Goal: Task Accomplishment & Management: Manage account settings

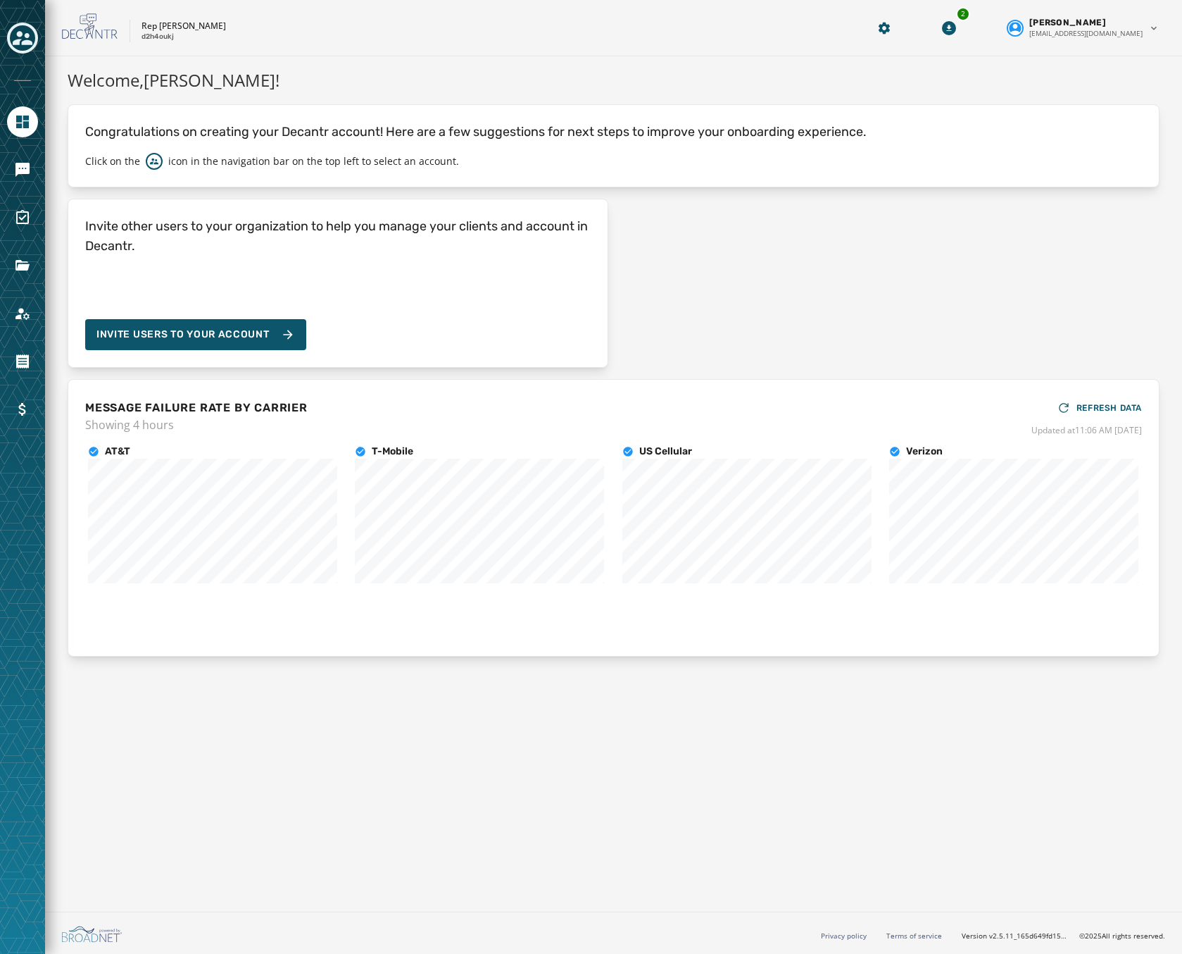
click at [24, 31] on icon "Toggle account select drawer" at bounding box center [23, 38] width 20 height 20
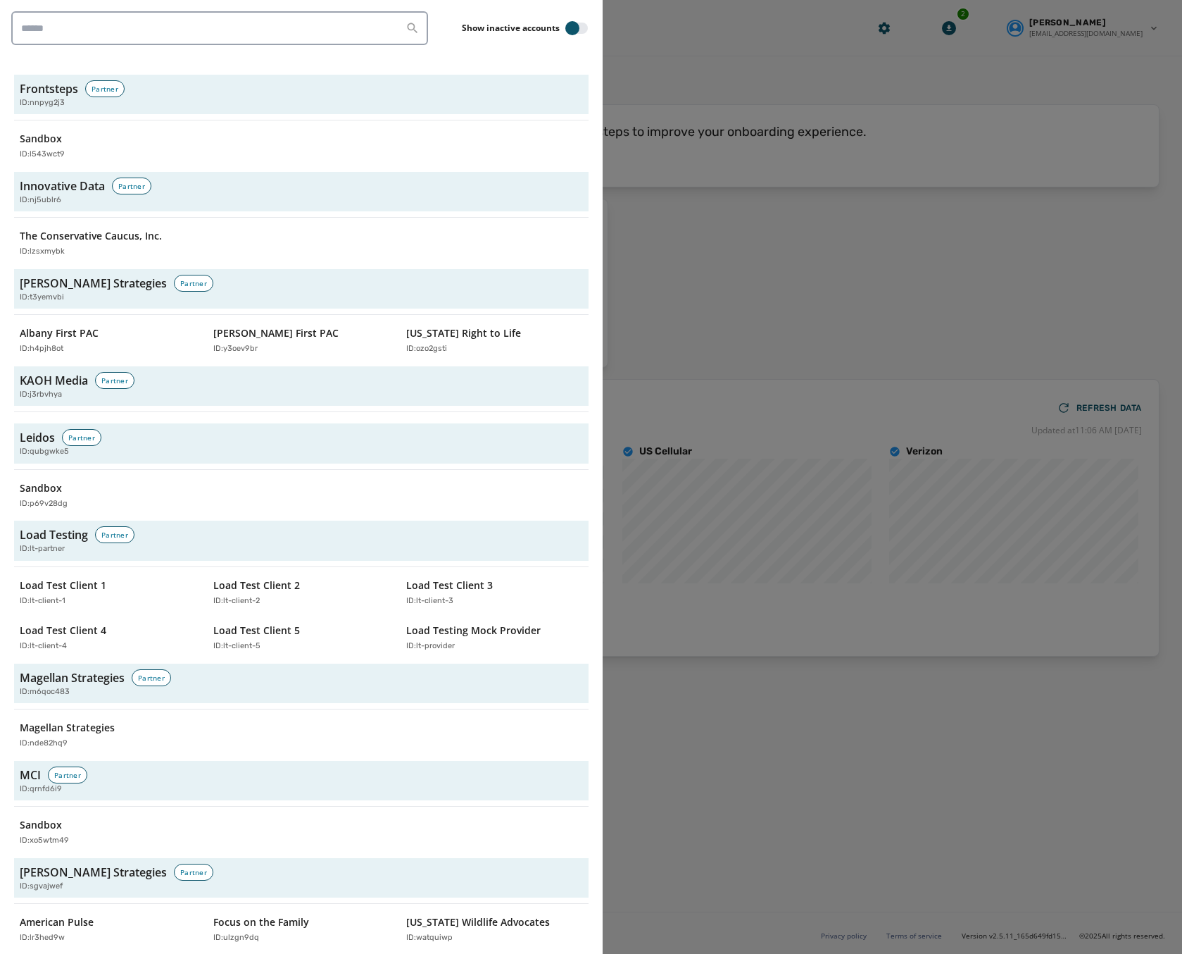
scroll to position [2113, 0]
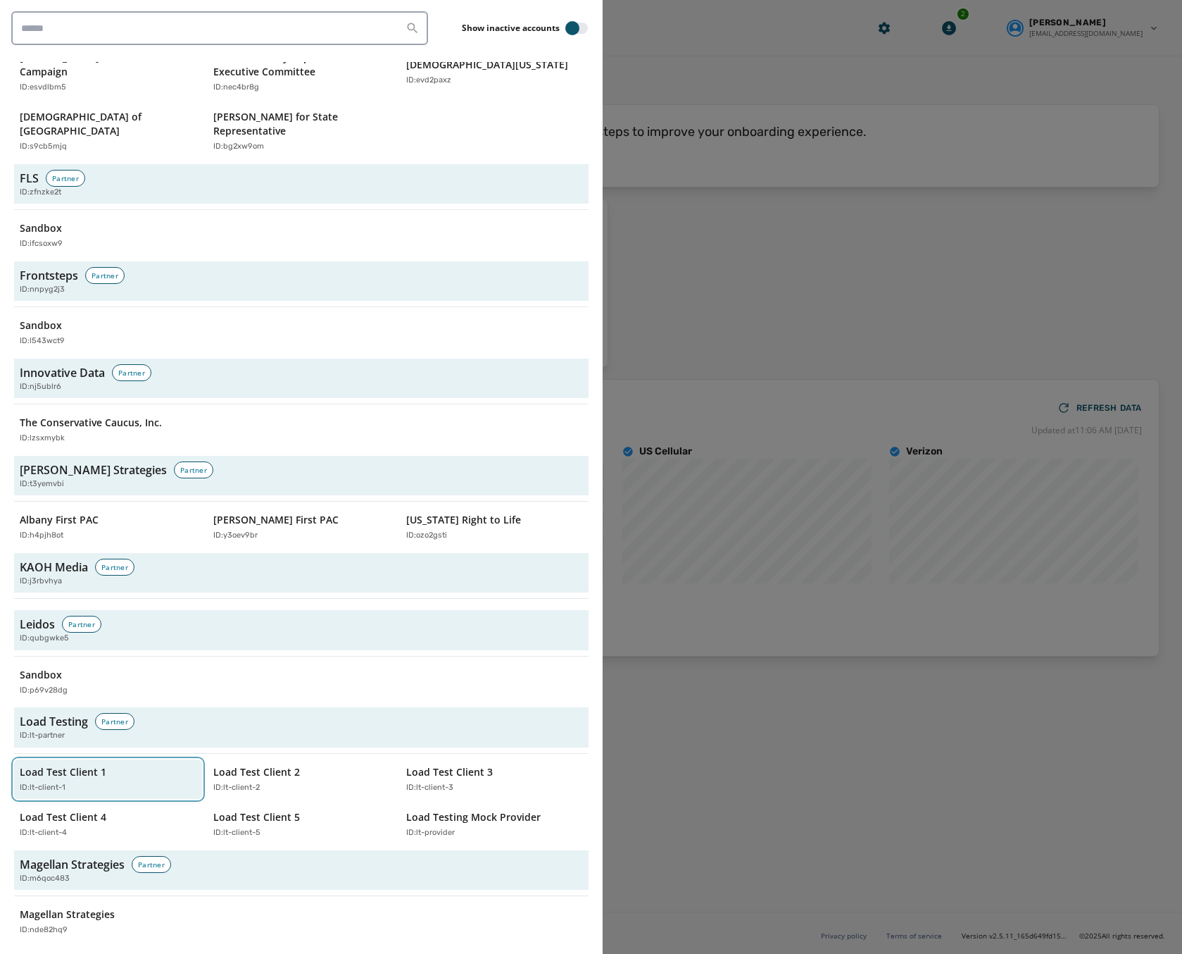
click at [132, 779] on div "Load Test Client 1 ID: lt-client-1" at bounding box center [101, 779] width 163 height 29
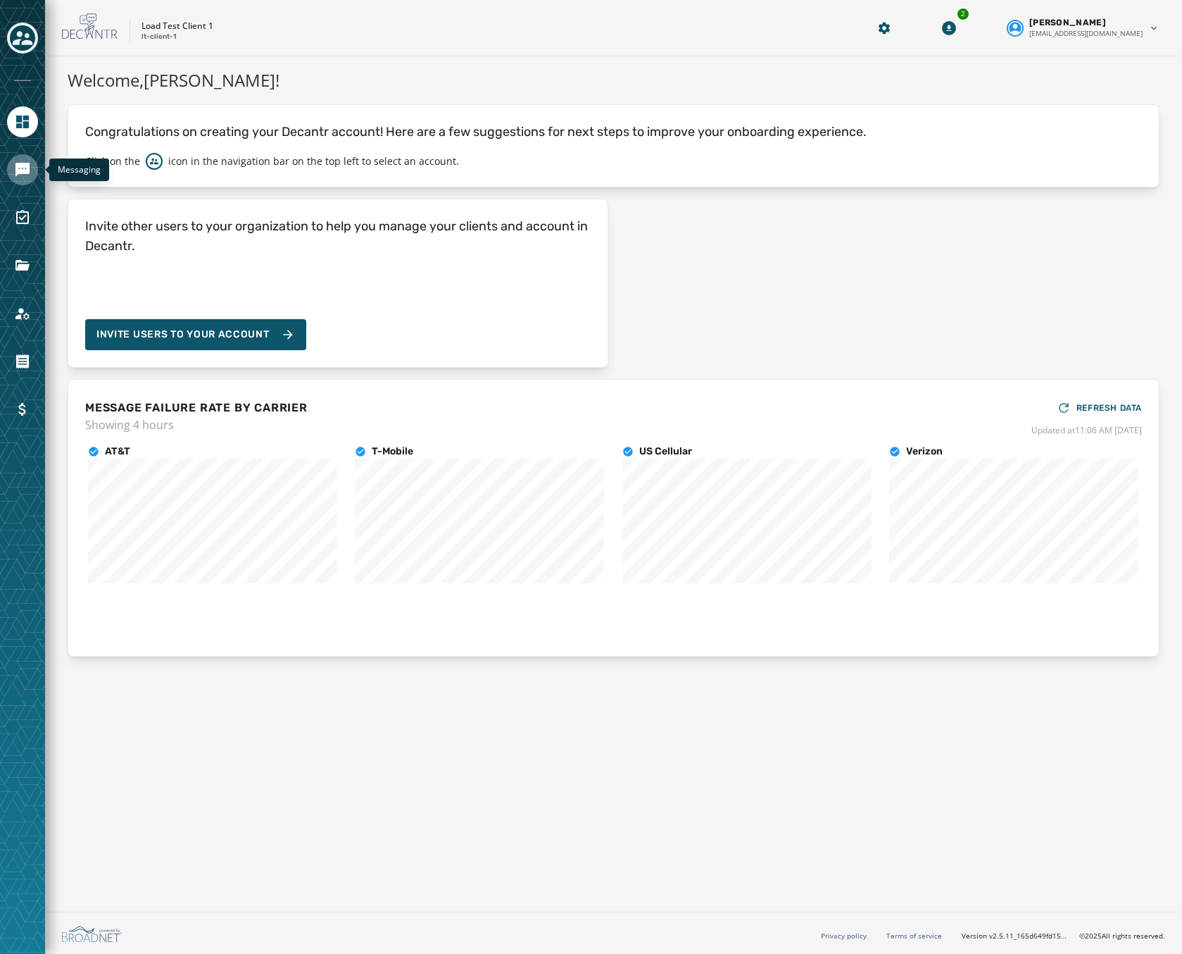
click at [25, 163] on icon "Navigate to Messaging" at bounding box center [22, 170] width 14 height 14
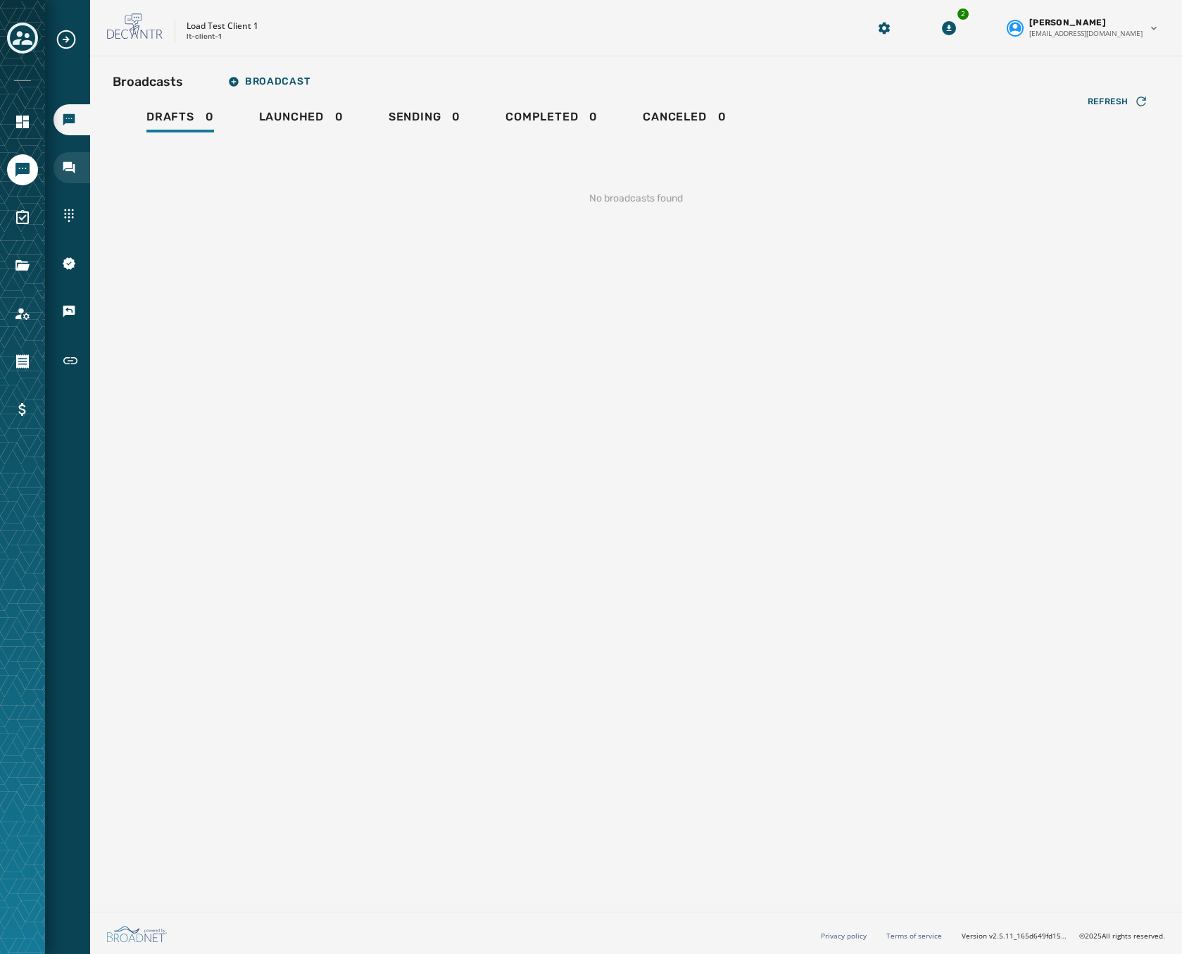
click at [80, 164] on div "Inbox" at bounding box center [72, 167] width 37 height 31
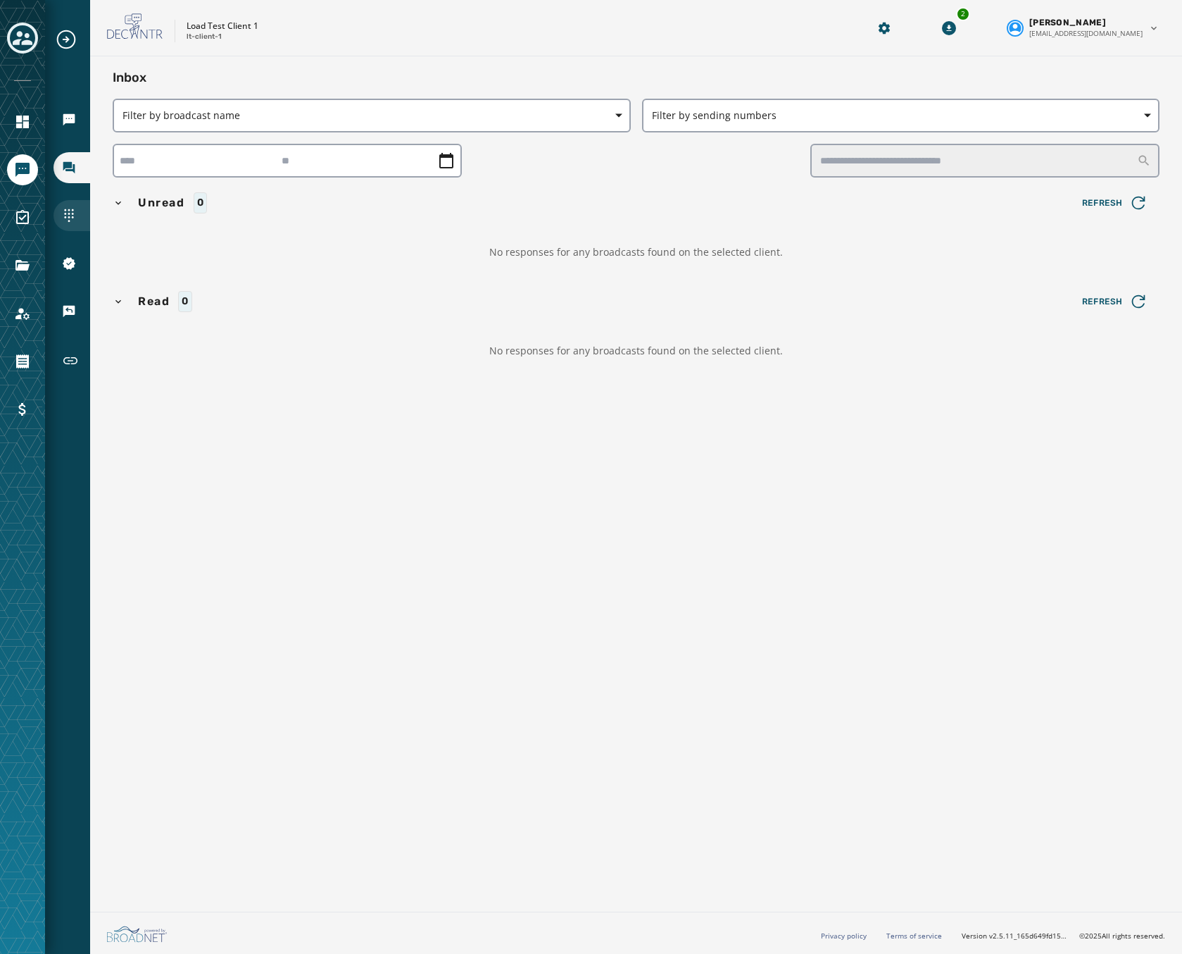
click at [63, 209] on icon "Navigate to Sending Numbers" at bounding box center [69, 215] width 14 height 14
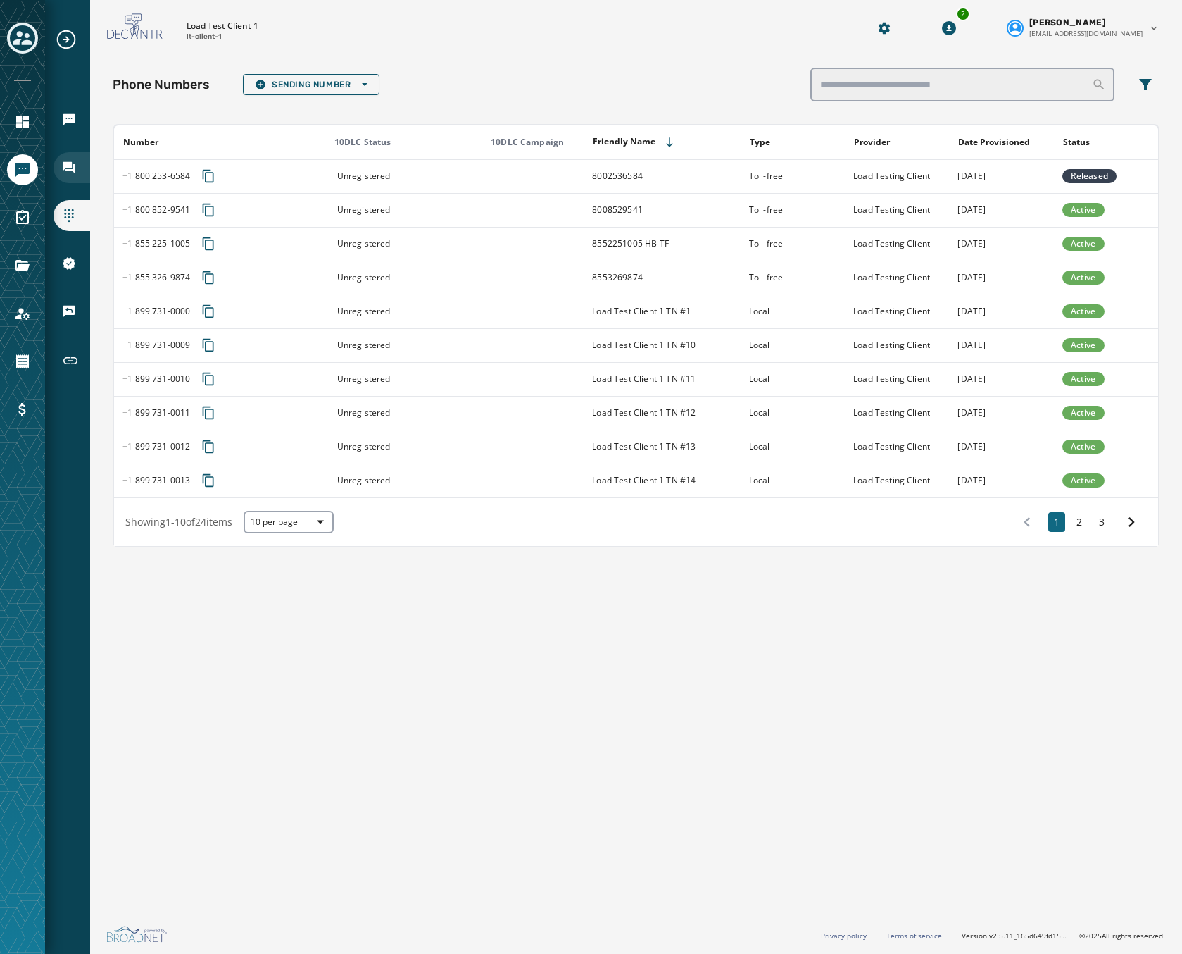
click at [59, 166] on div "Inbox" at bounding box center [72, 167] width 37 height 31
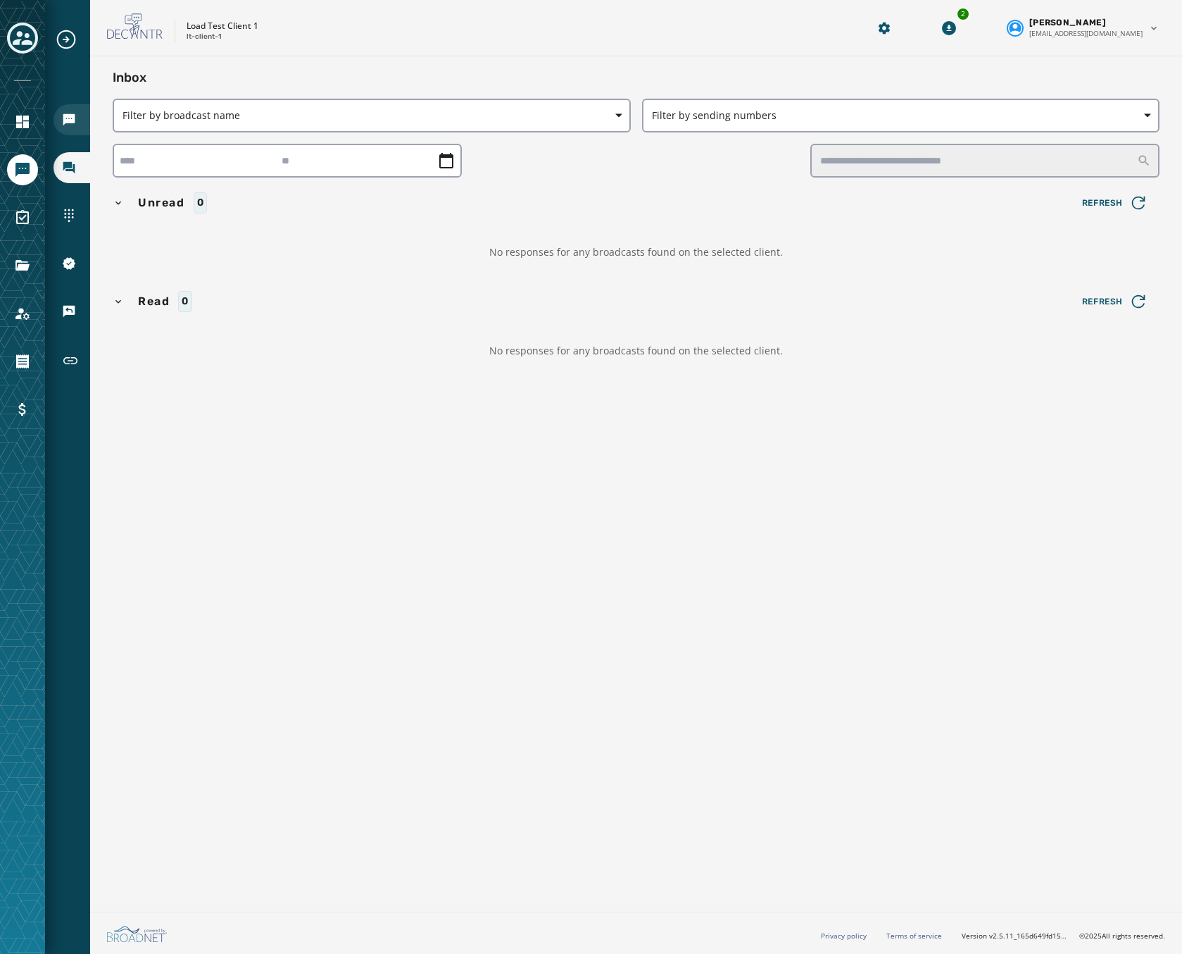
click at [68, 113] on icon "Navigate to Broadcasts" at bounding box center [69, 120] width 14 height 14
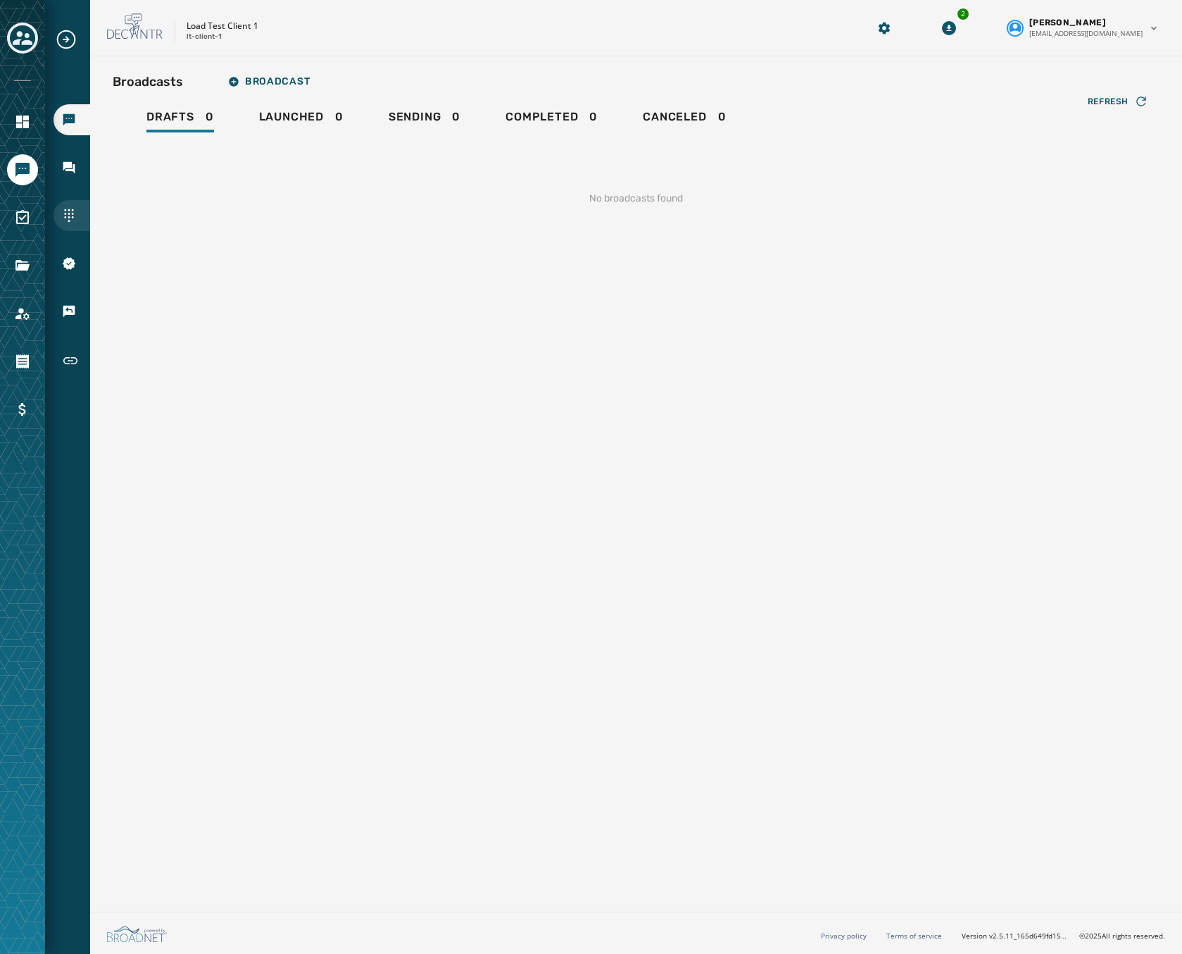
click at [80, 220] on div "Sending Numbers" at bounding box center [72, 215] width 37 height 31
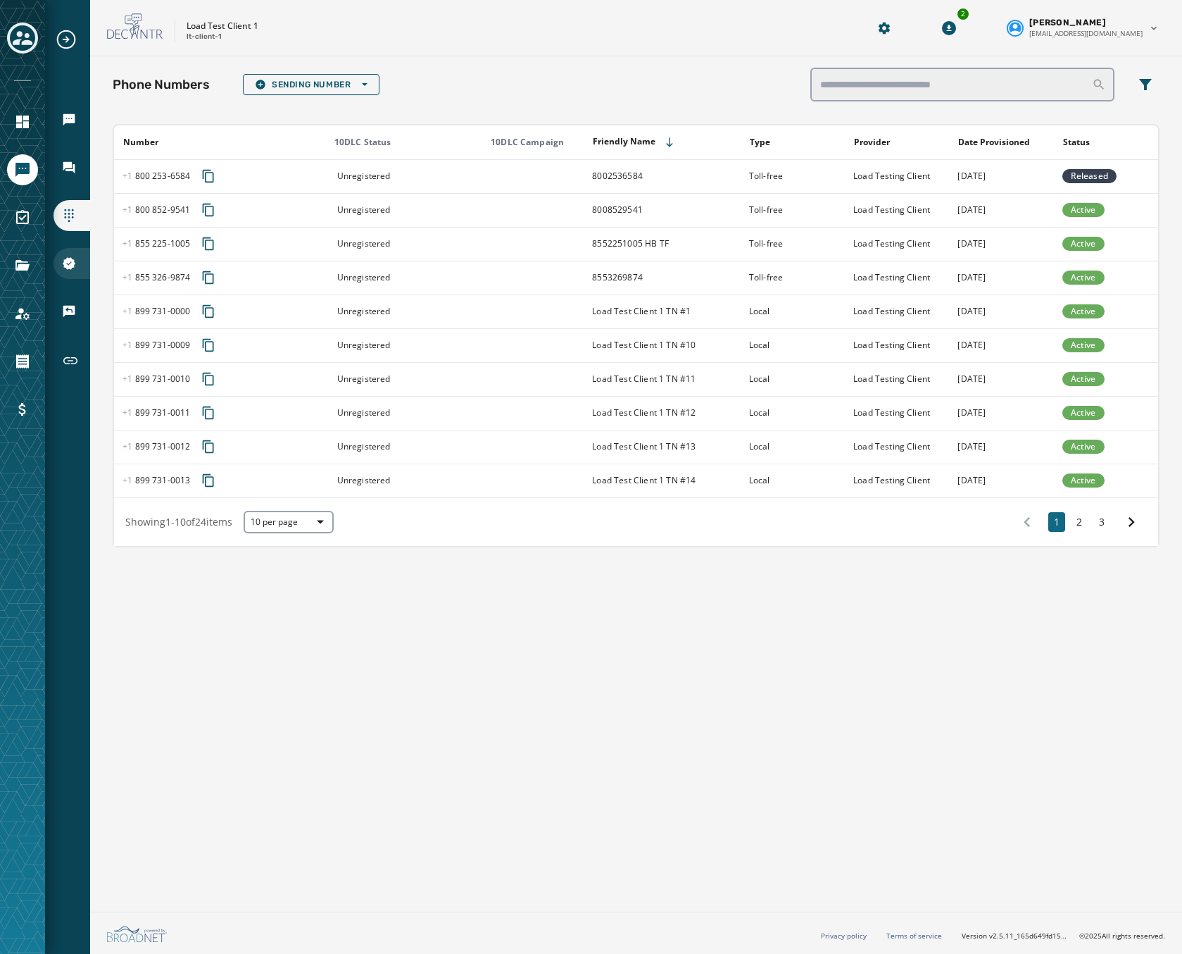
click at [73, 255] on div "10DLC Registration" at bounding box center [72, 263] width 37 height 31
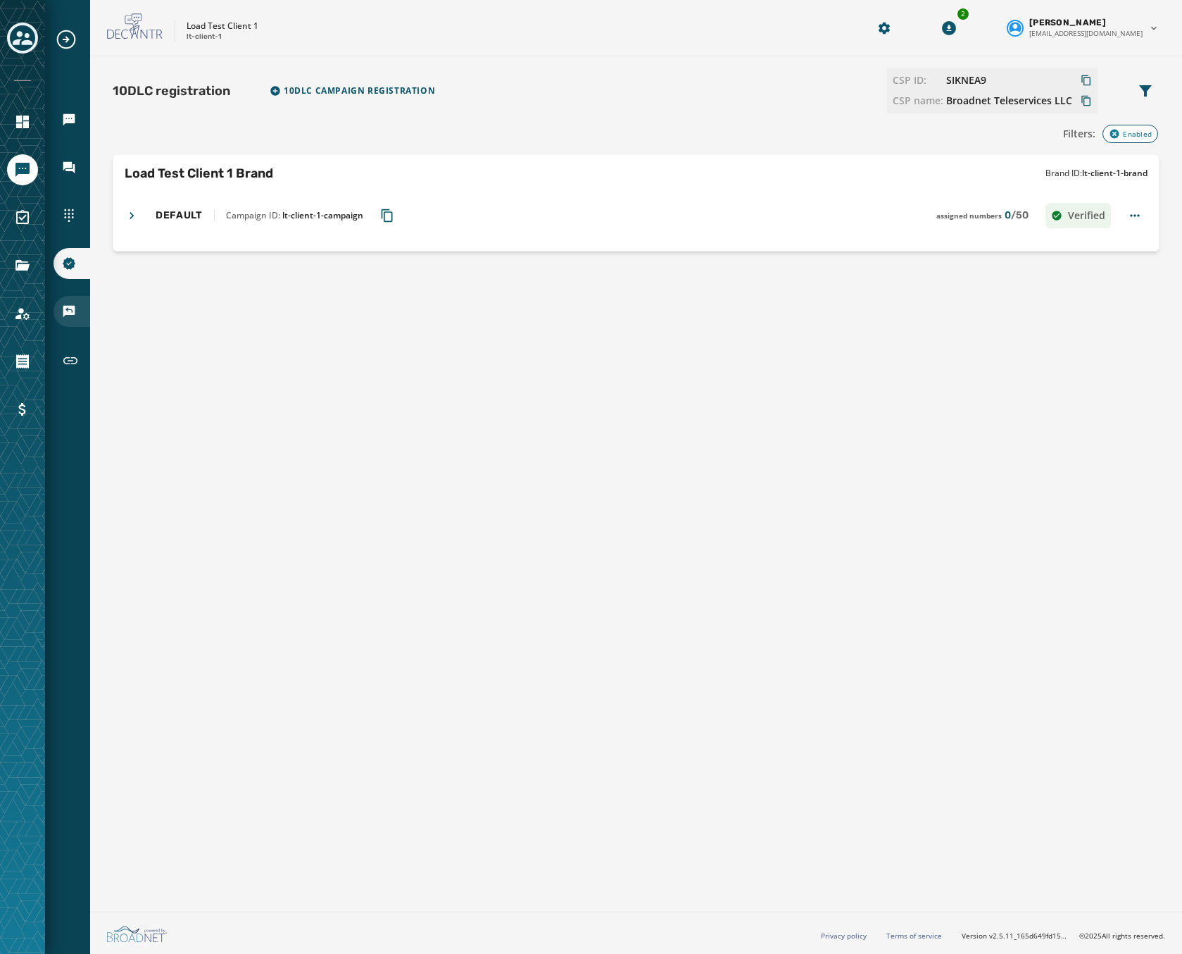
click at [65, 311] on icon "Navigate to Keywords & Responders" at bounding box center [69, 312] width 12 height 12
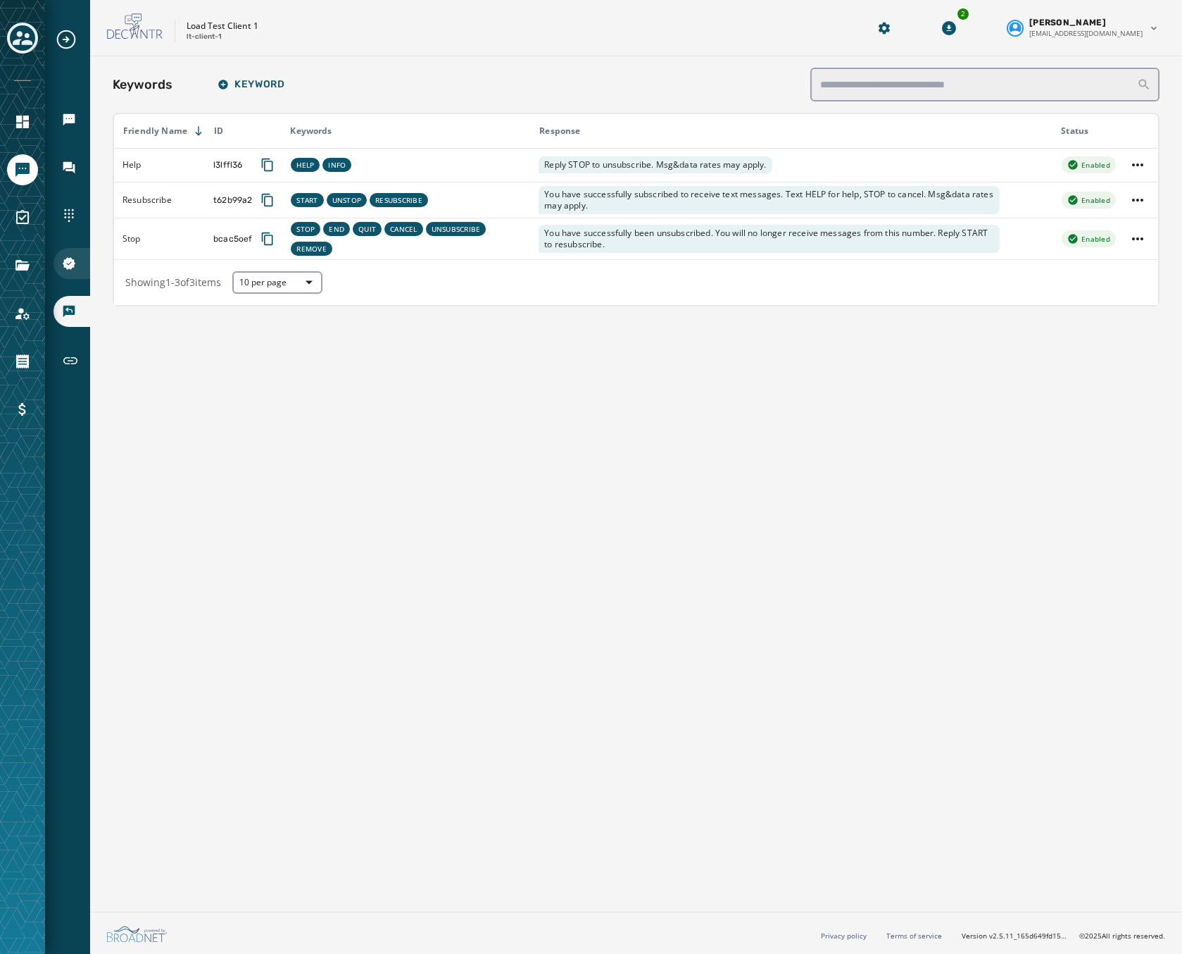
click at [71, 253] on div "10DLC Registration" at bounding box center [72, 263] width 37 height 31
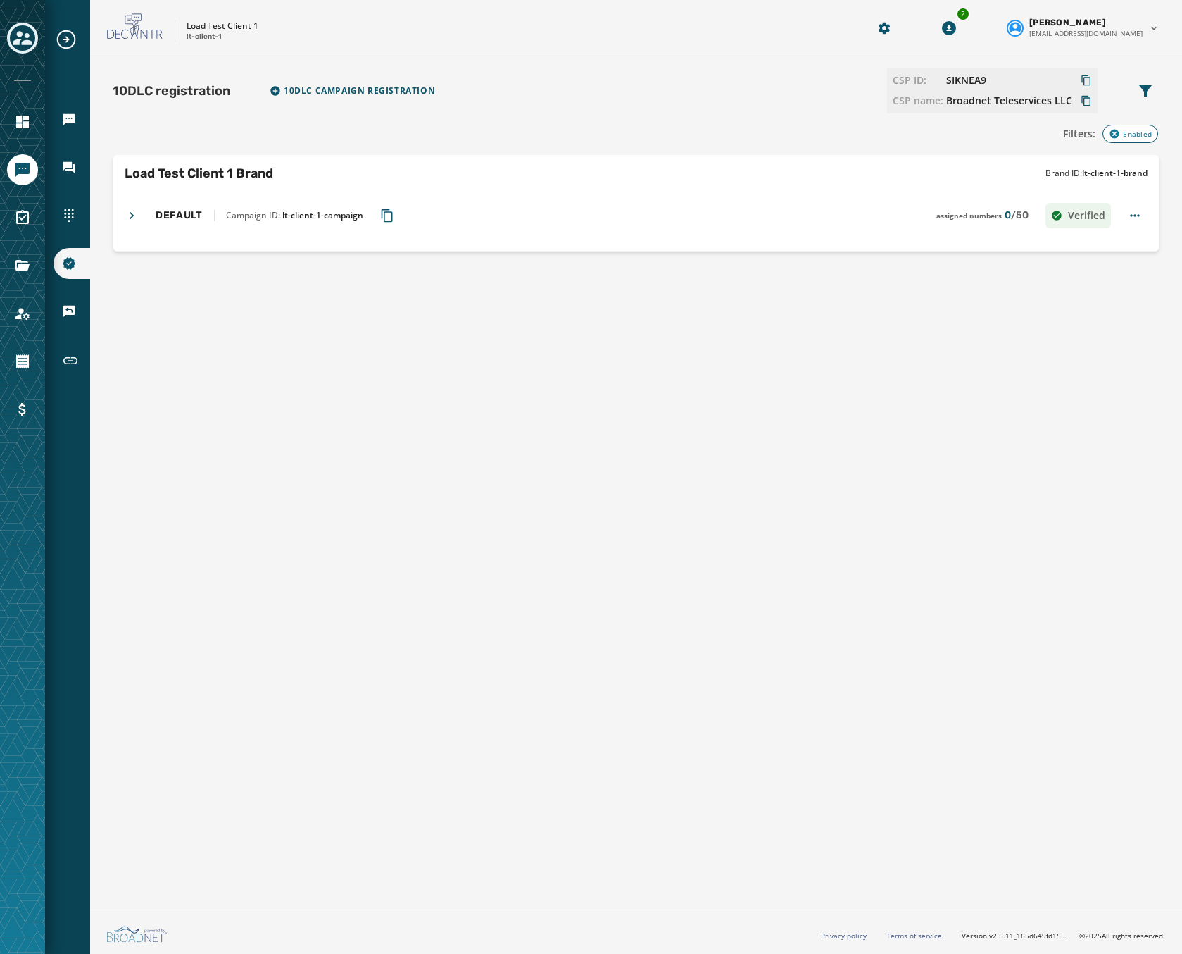
click at [75, 189] on div "Broadcasts Inbox Sending Numbers 10DLC Registration Keywords & Responders Short…" at bounding box center [67, 202] width 45 height 349
click at [66, 170] on icon "Navigate to Inbox" at bounding box center [69, 168] width 12 height 12
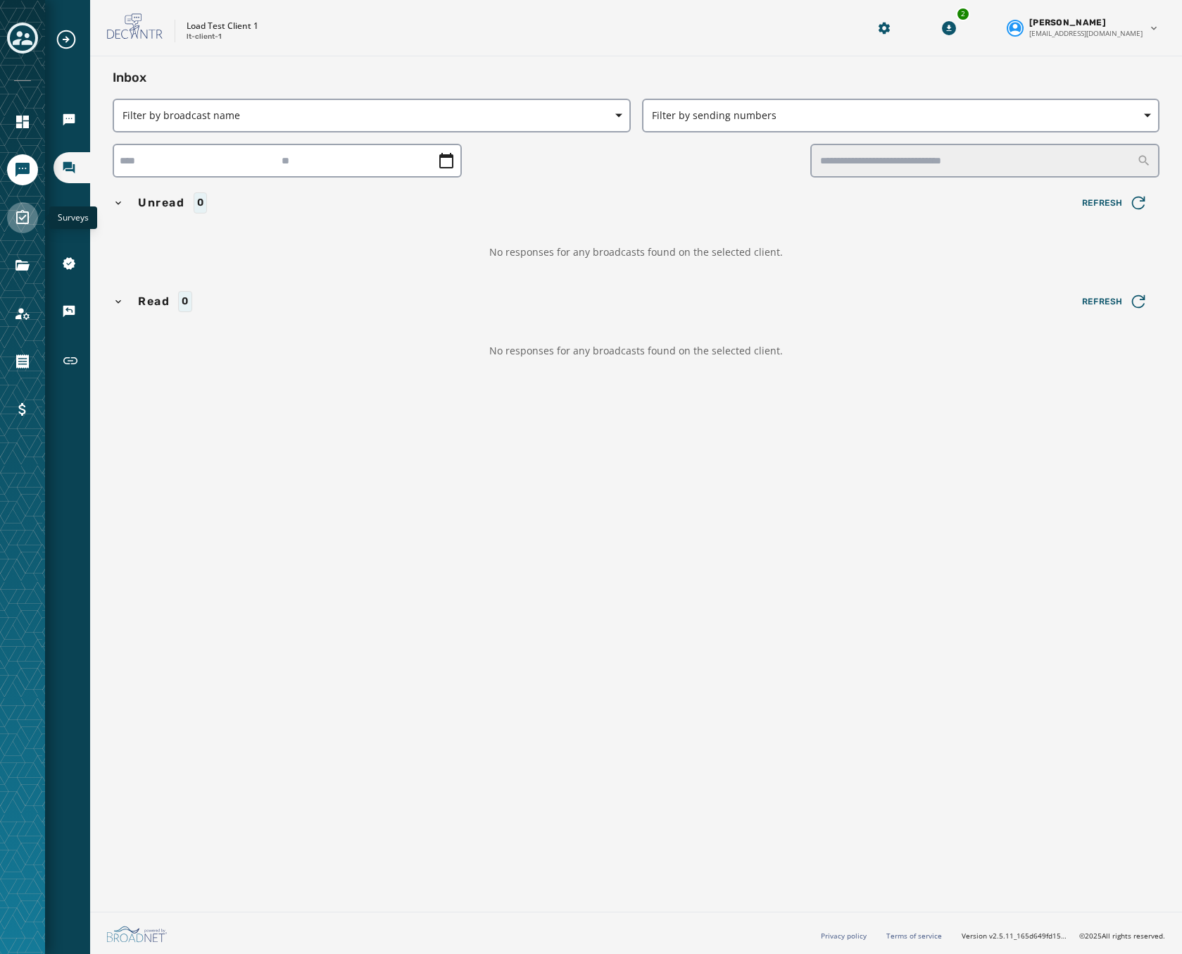
click at [23, 213] on icon "Navigate to Surveys" at bounding box center [22, 217] width 17 height 17
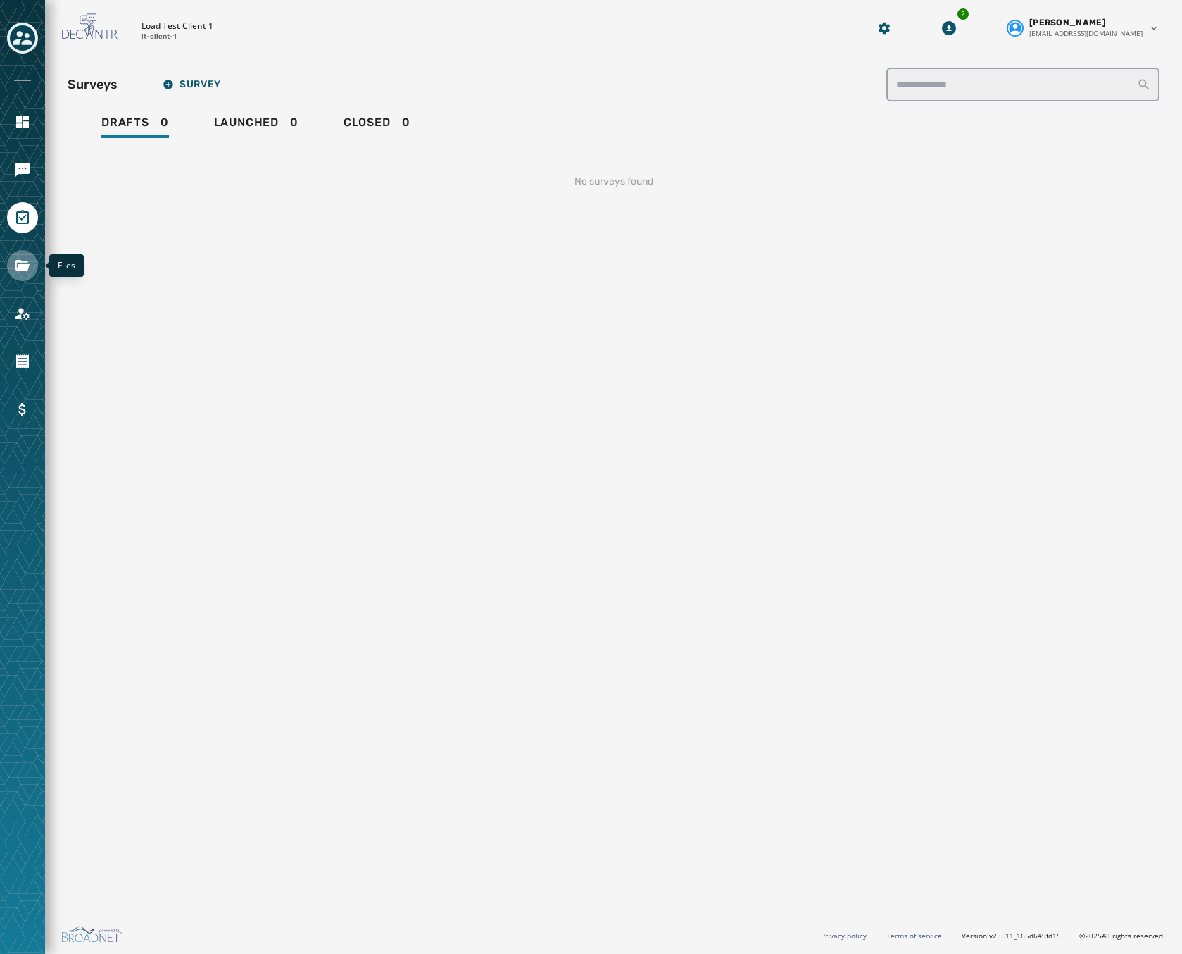
click at [25, 266] on icon "Navigate to Files" at bounding box center [22, 265] width 14 height 11
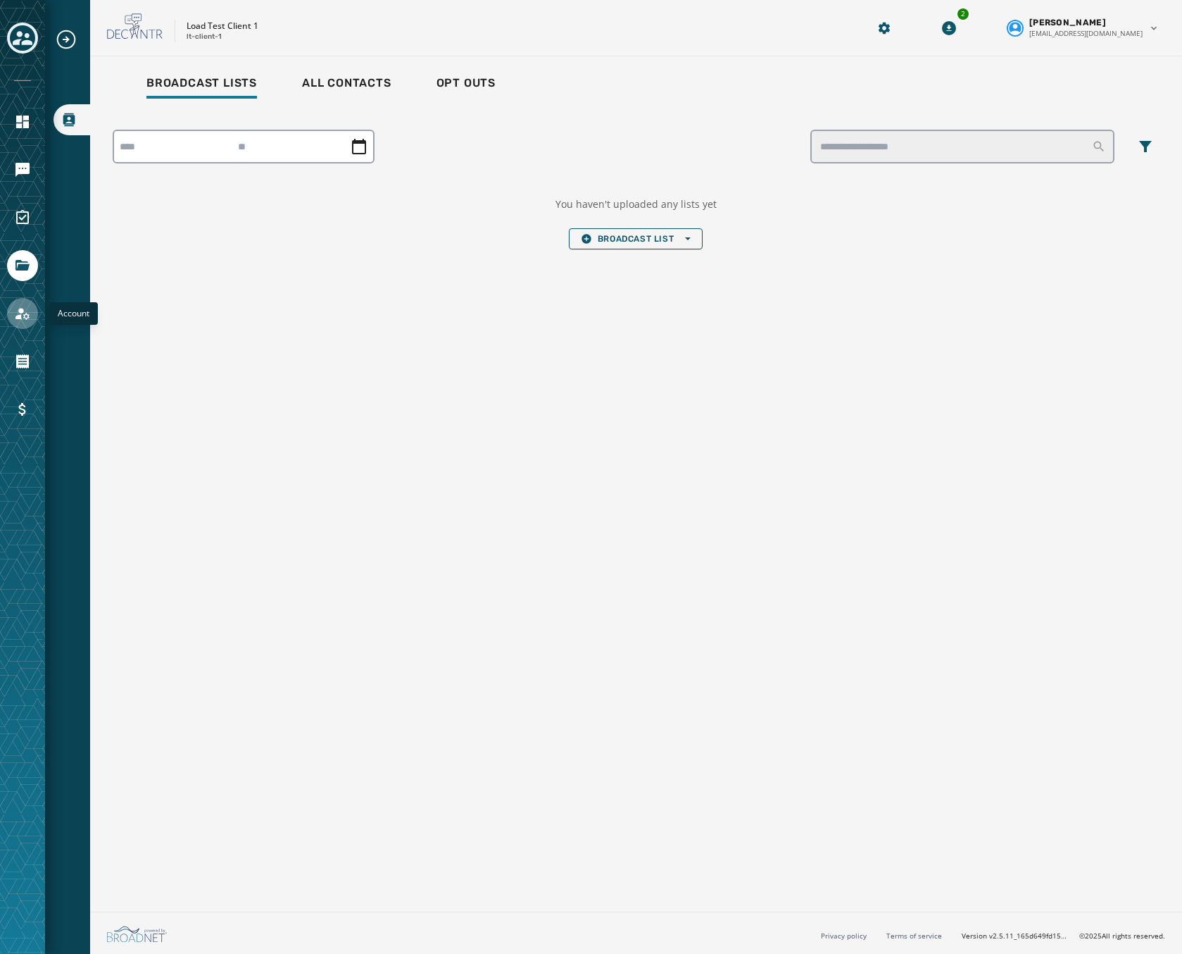
click at [27, 317] on icon "Navigate to Account" at bounding box center [22, 313] width 17 height 17
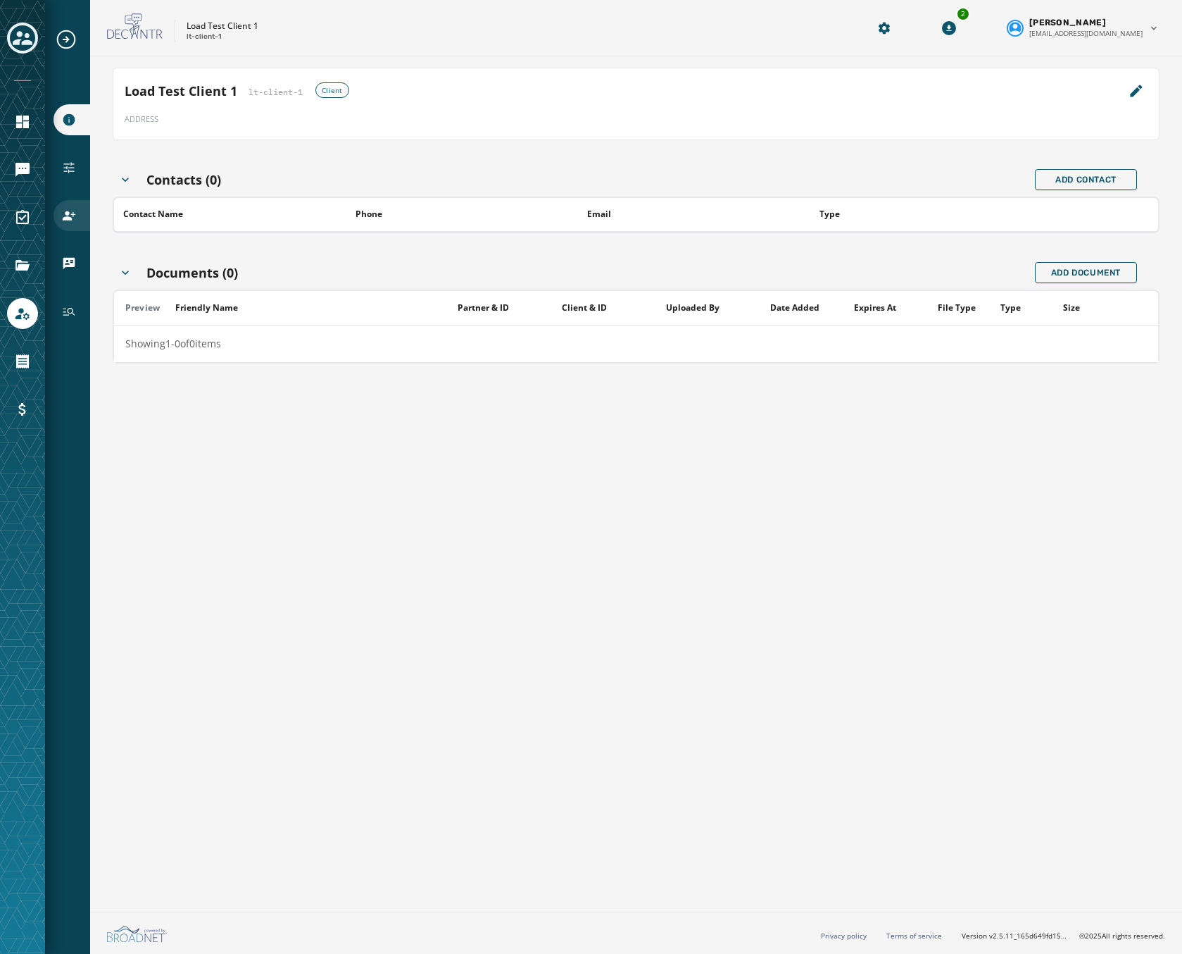
click at [73, 213] on icon "Navigate to Users" at bounding box center [69, 215] width 13 height 9
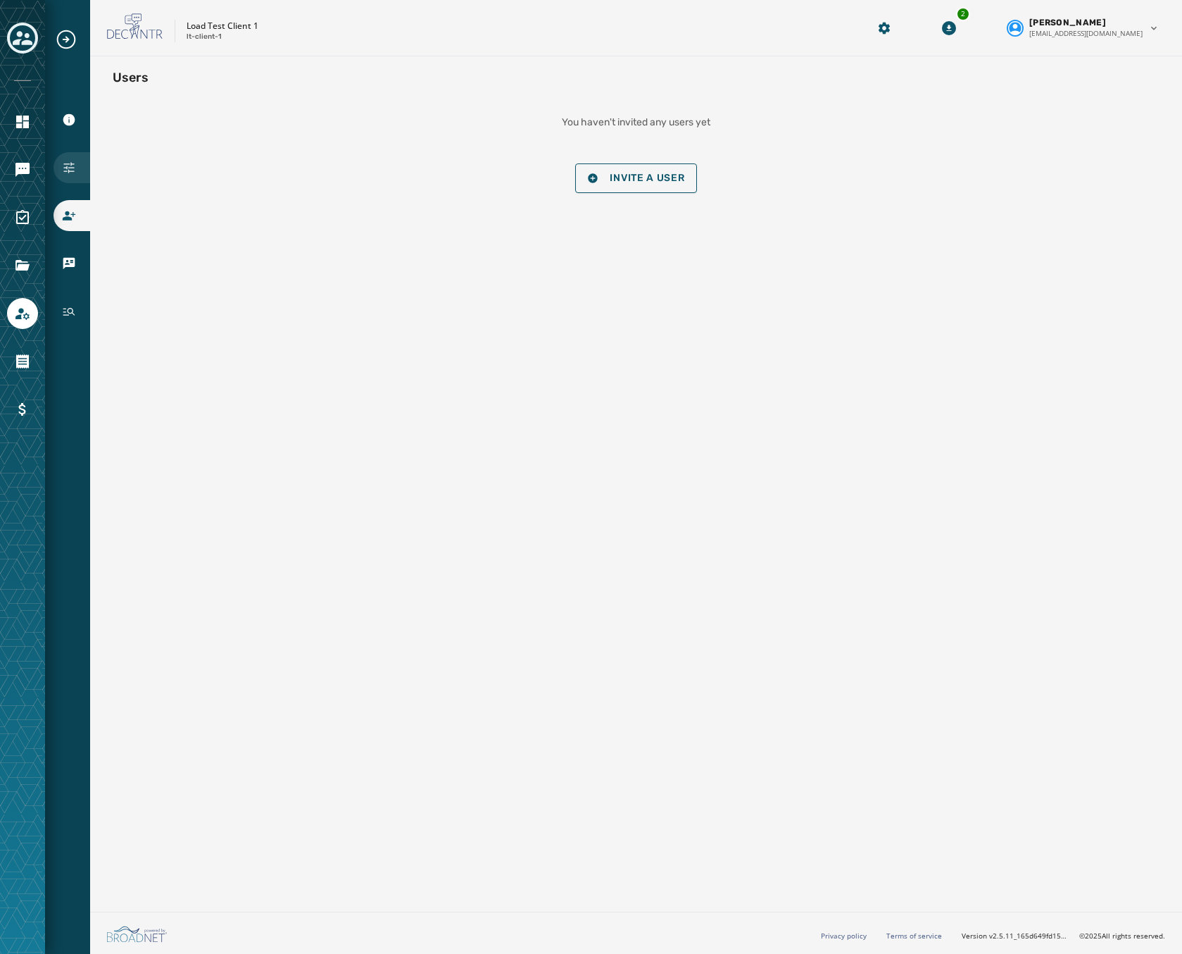
click at [66, 156] on div "Configuration" at bounding box center [72, 167] width 37 height 31
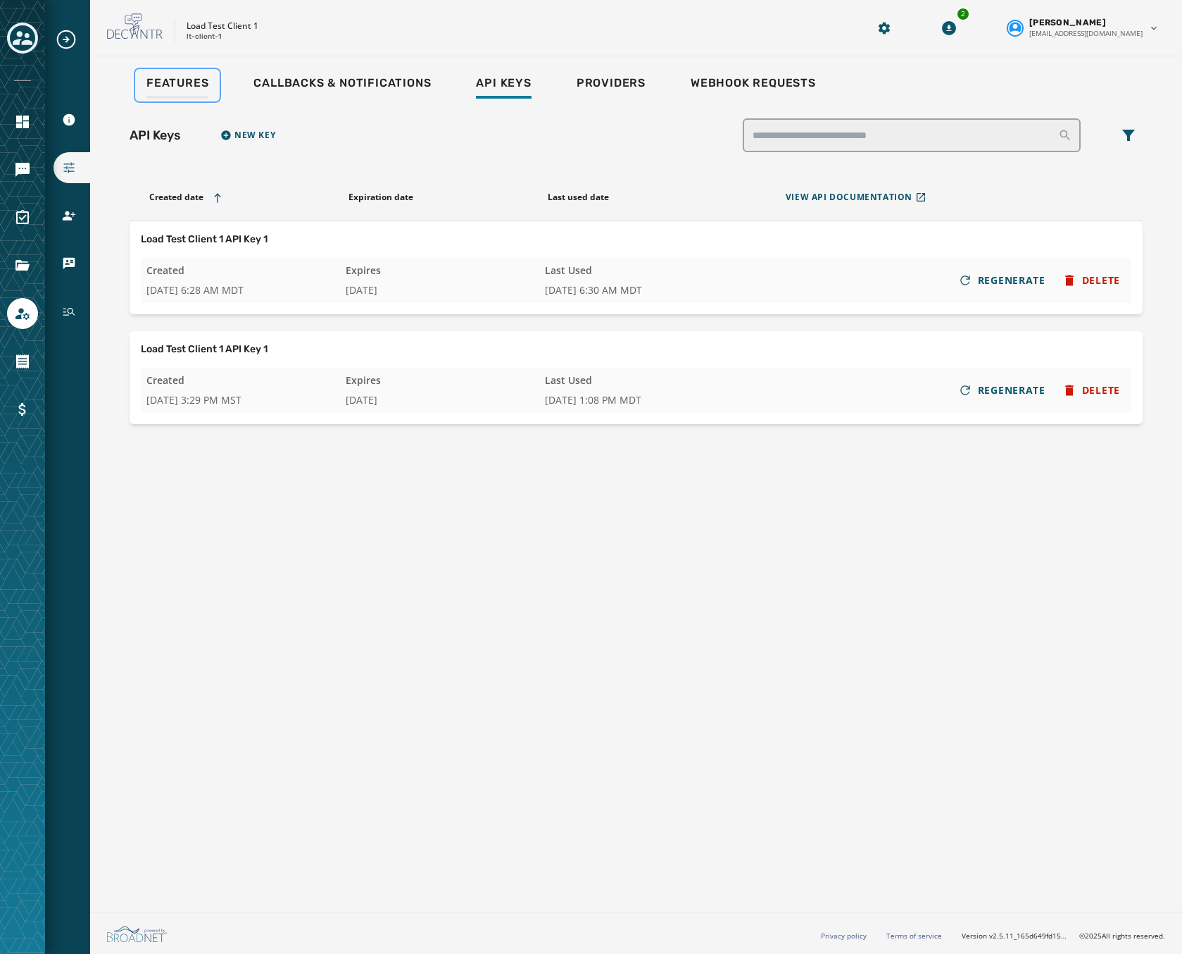
click at [167, 90] on div "Features" at bounding box center [177, 87] width 62 height 23
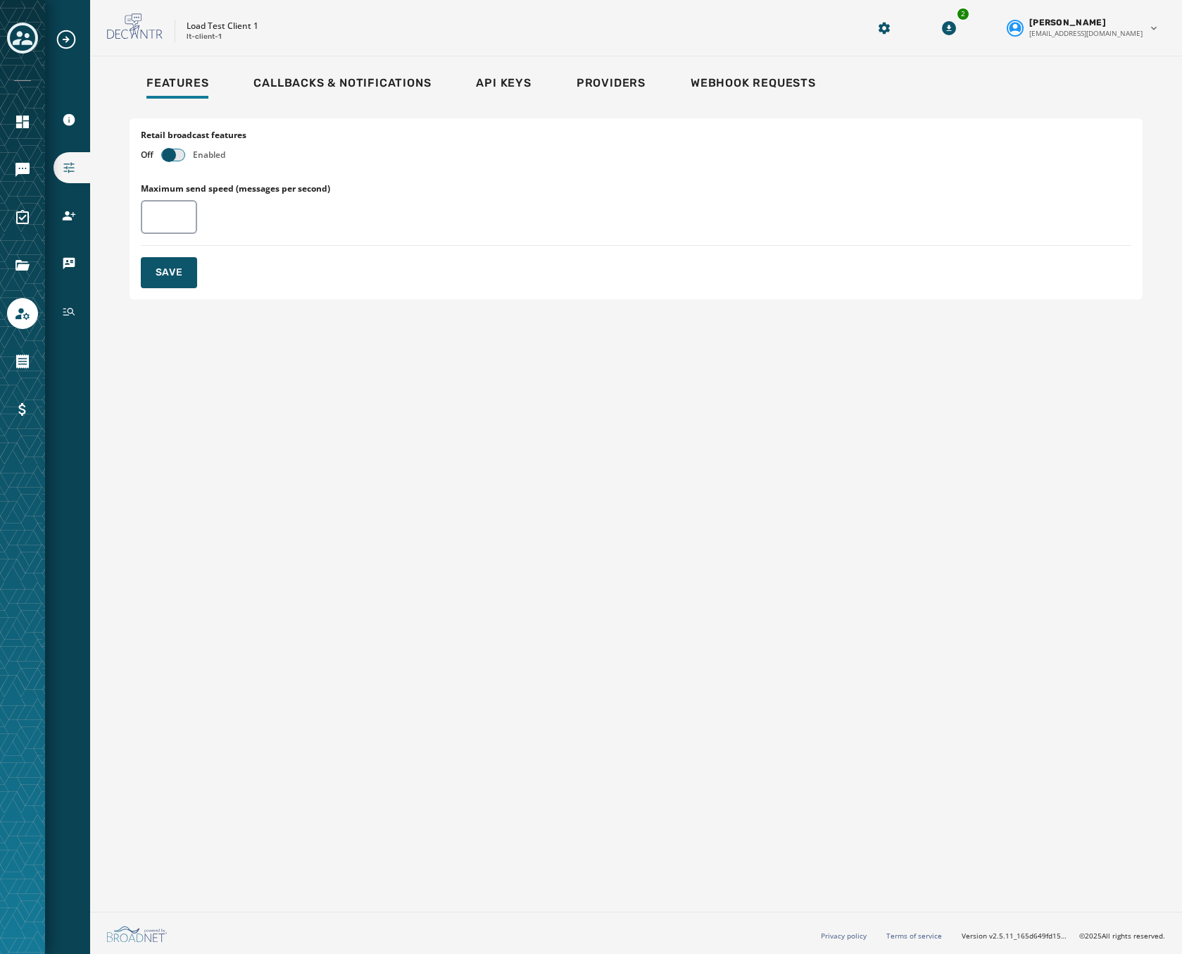
click at [173, 155] on span "button" at bounding box center [169, 155] width 14 height 14
click at [154, 278] on button "Save" at bounding box center [169, 272] width 56 height 31
